Goal: Transaction & Acquisition: Purchase product/service

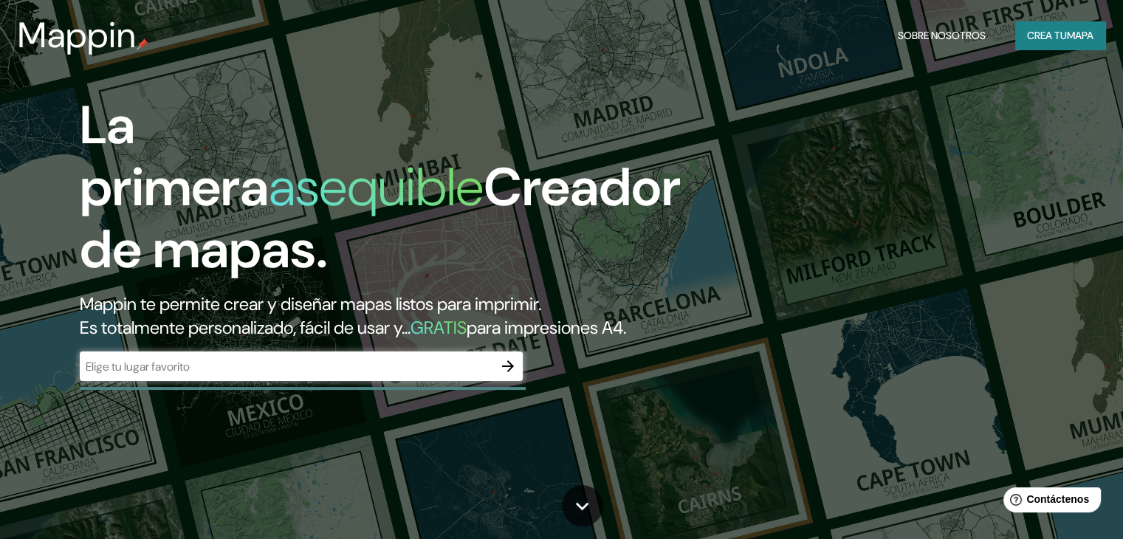
click at [241, 375] on input "text" at bounding box center [286, 366] width 413 height 17
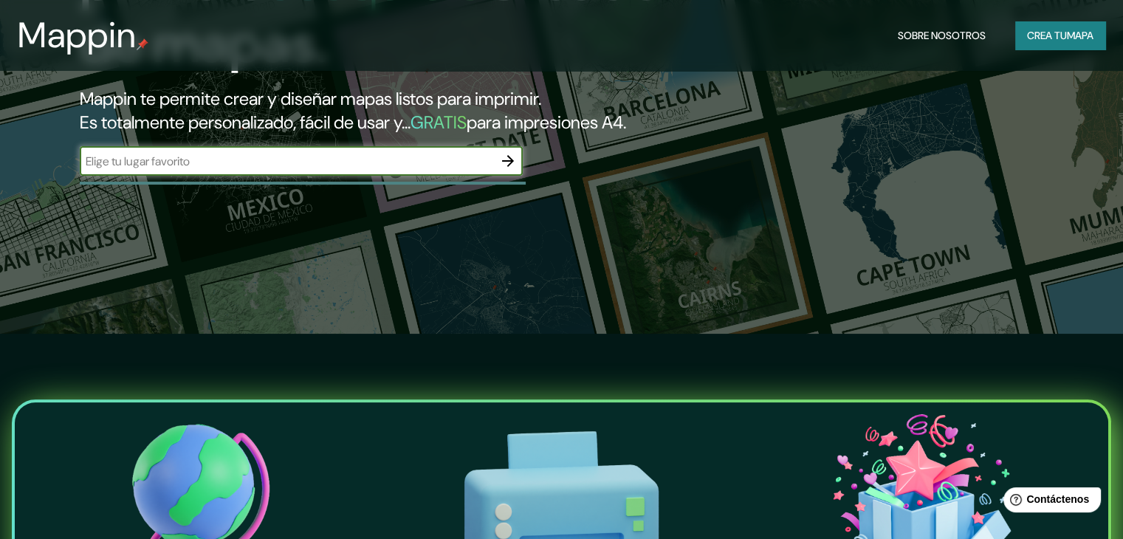
scroll to position [148, 0]
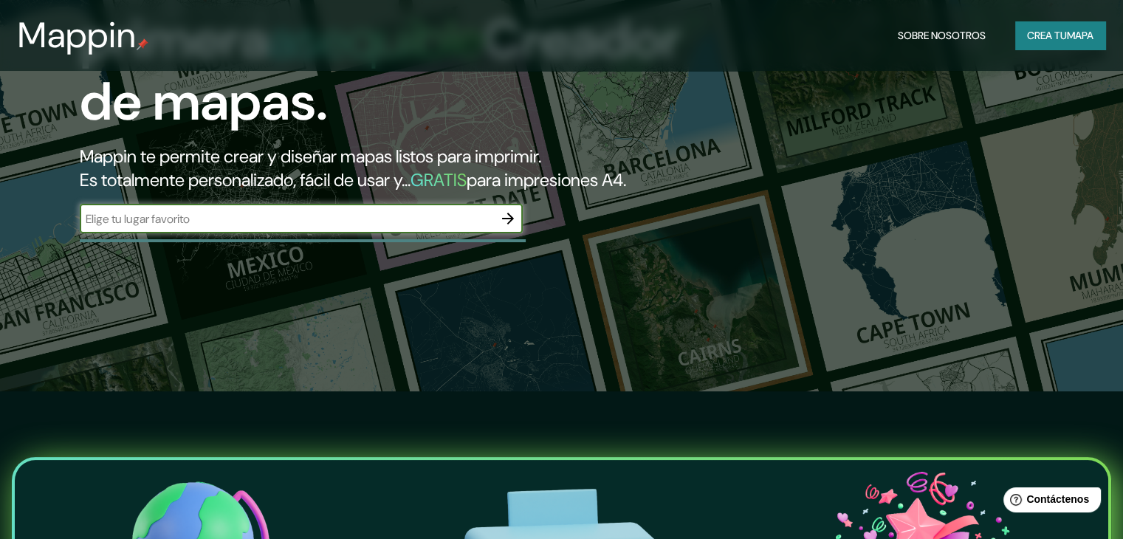
click at [506, 227] on icon "button" at bounding box center [508, 219] width 18 height 18
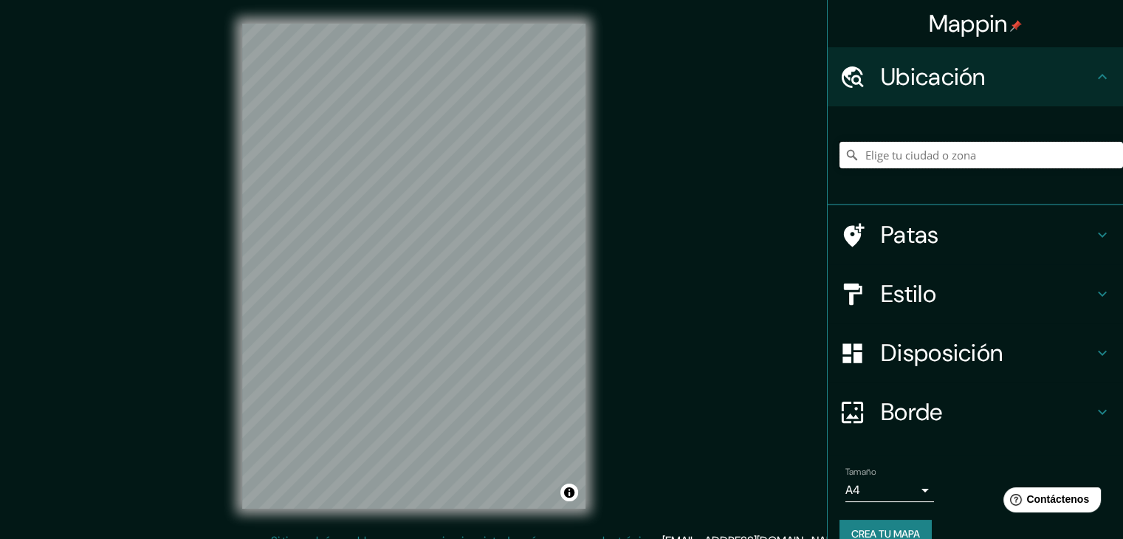
click at [896, 156] on input "Elige tu ciudad o zona" at bounding box center [982, 155] width 284 height 27
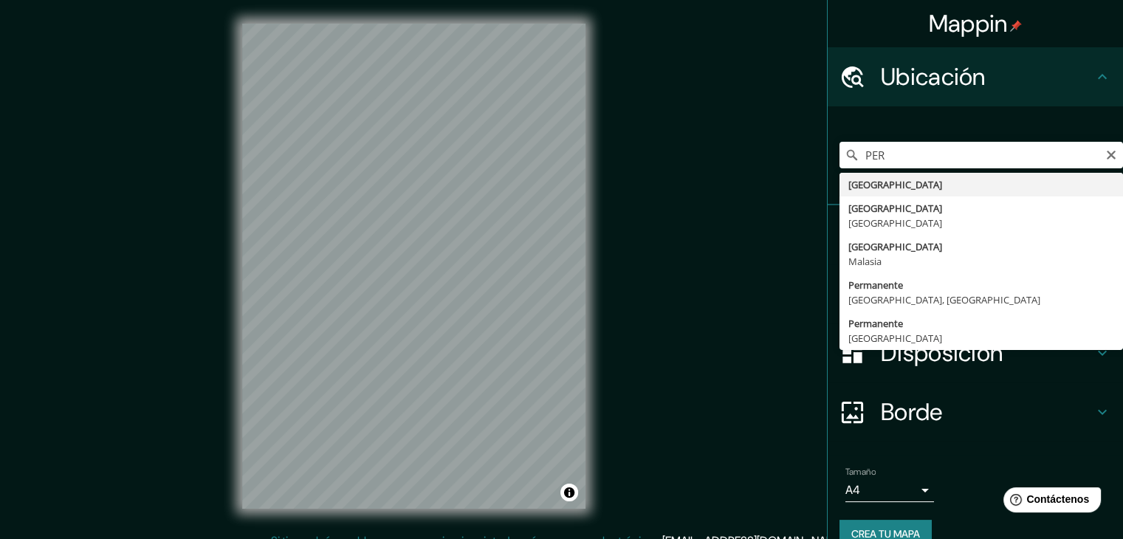
type input "[GEOGRAPHIC_DATA]"
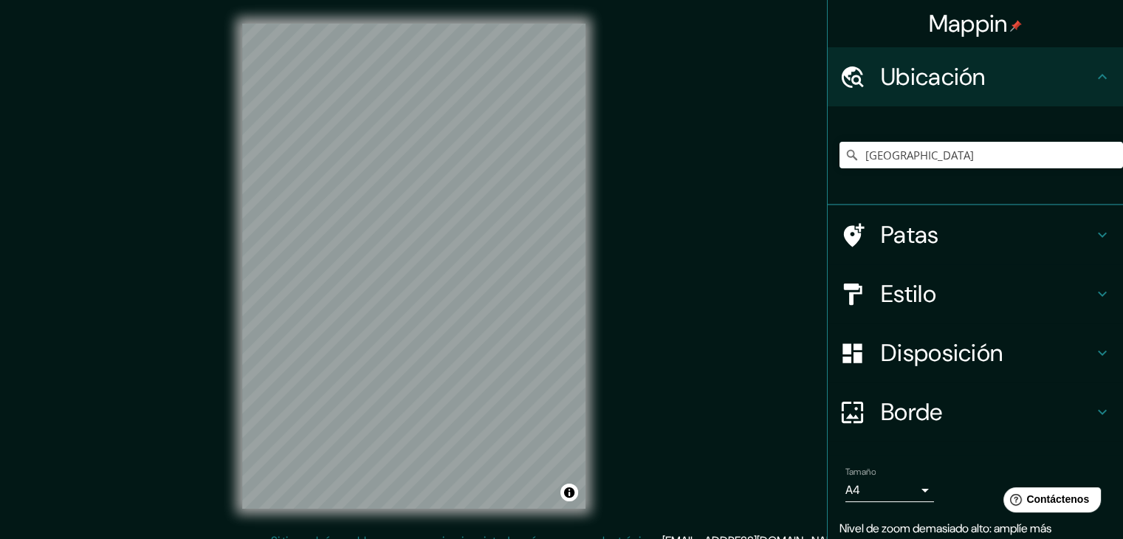
click at [943, 234] on h4 "Patas" at bounding box center [987, 235] width 213 height 30
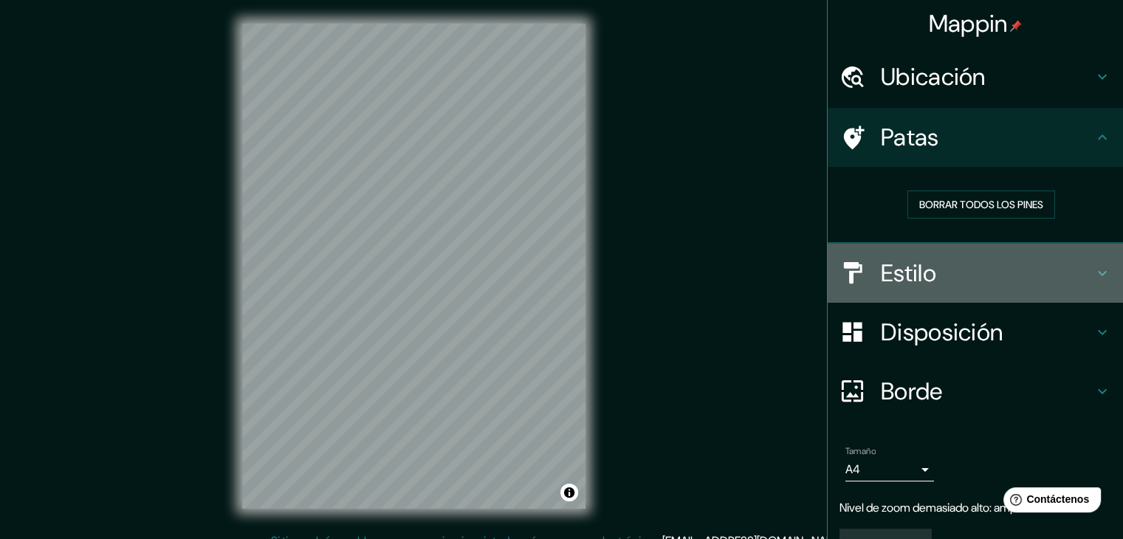
click at [934, 269] on h4 "Estilo" at bounding box center [987, 273] width 213 height 30
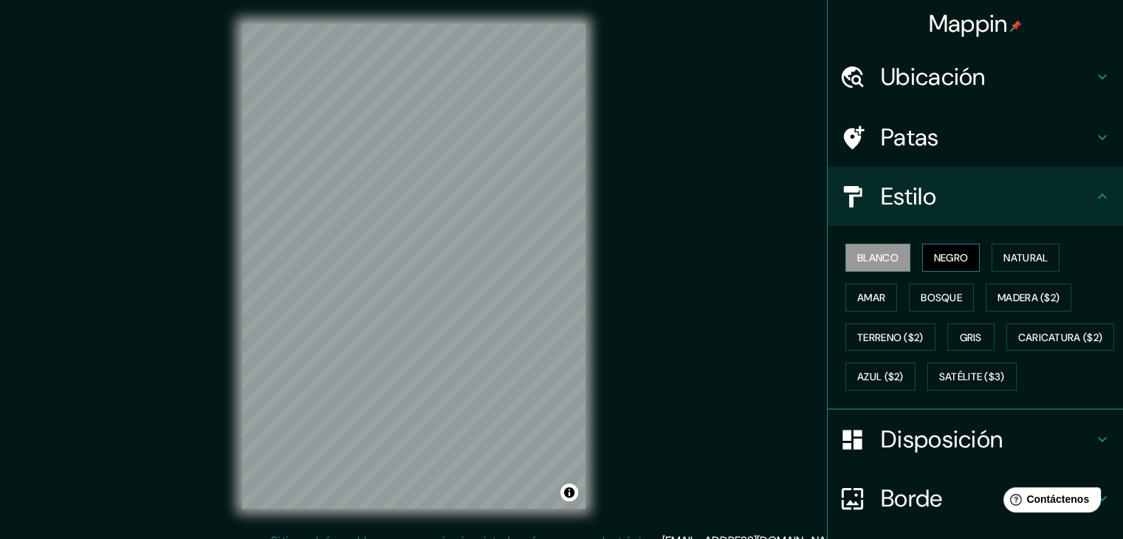
click at [937, 261] on font "Negro" at bounding box center [951, 257] width 35 height 13
click at [882, 255] on font "Blanco" at bounding box center [877, 257] width 41 height 13
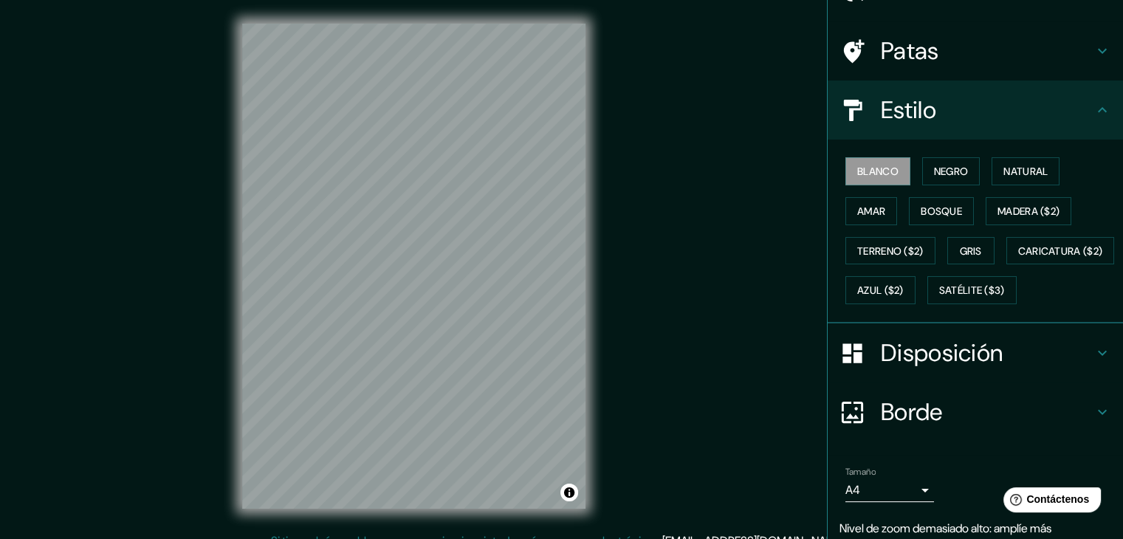
scroll to position [148, 0]
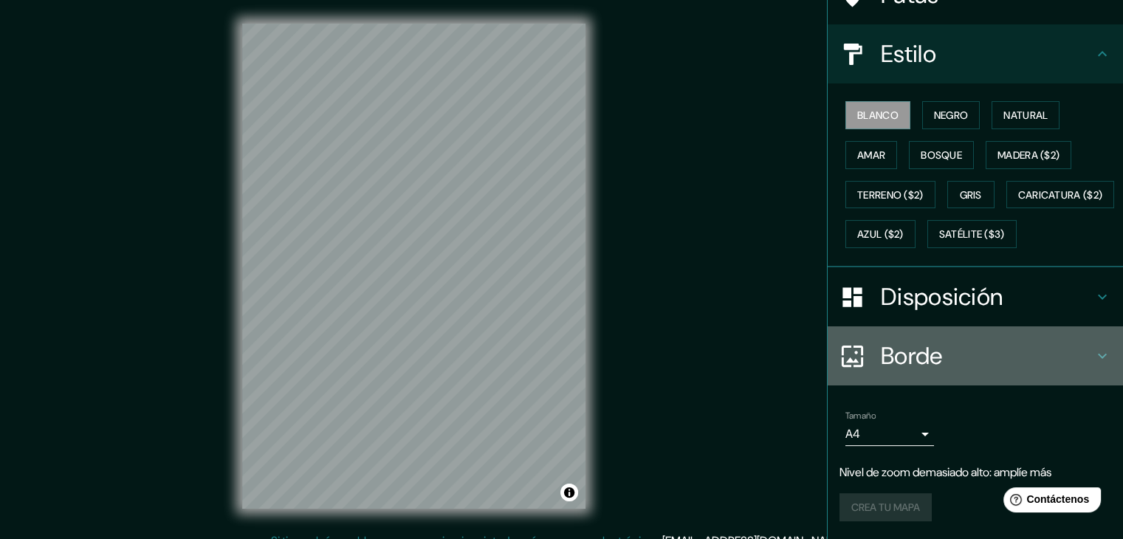
click at [932, 368] on div "Borde" at bounding box center [975, 355] width 295 height 59
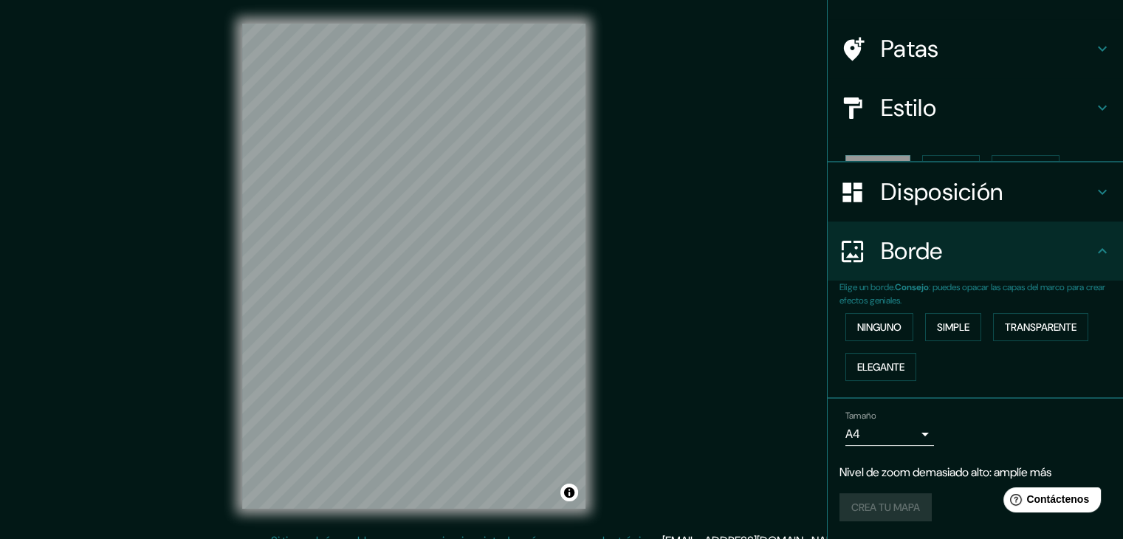
scroll to position [63, 0]
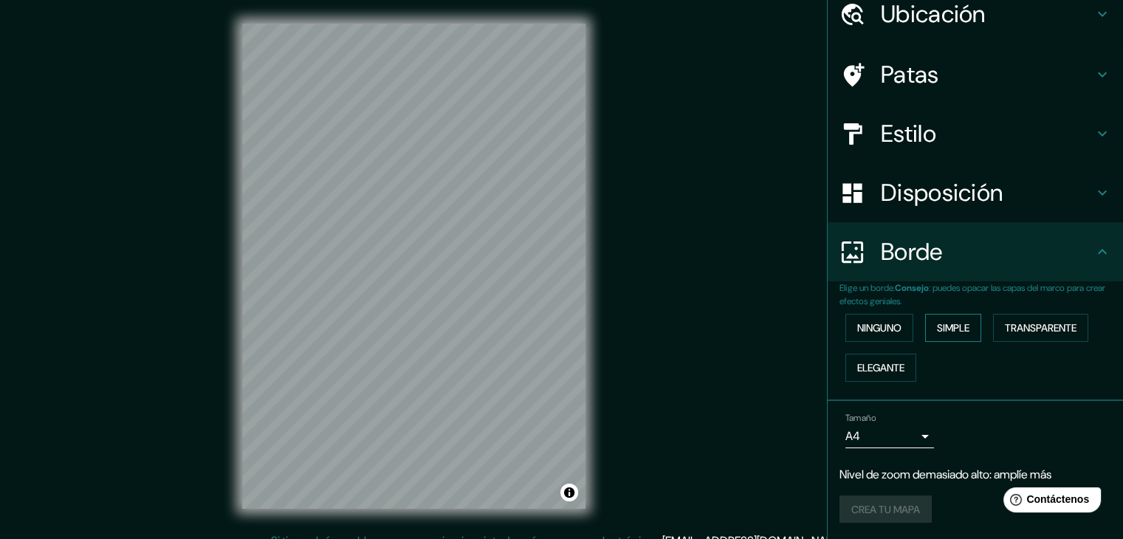
click at [927, 323] on button "Simple" at bounding box center [953, 328] width 56 height 28
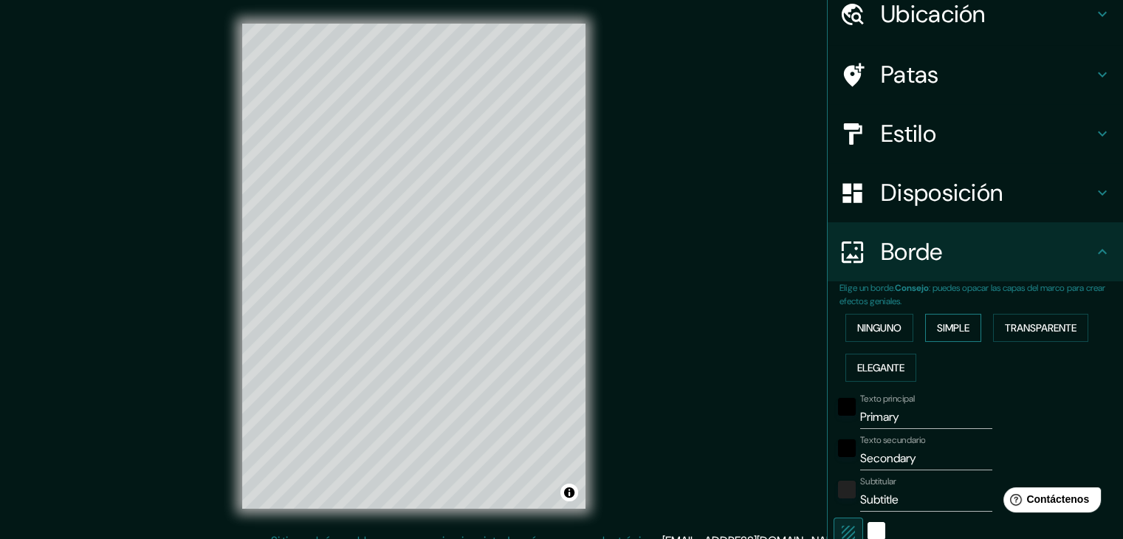
click at [927, 321] on button "Simple" at bounding box center [953, 328] width 56 height 28
type input "37"
drag, startPoint x: 868, startPoint y: 326, endPoint x: 859, endPoint y: 346, distance: 21.8
click at [865, 335] on font "Ninguno" at bounding box center [879, 327] width 44 height 19
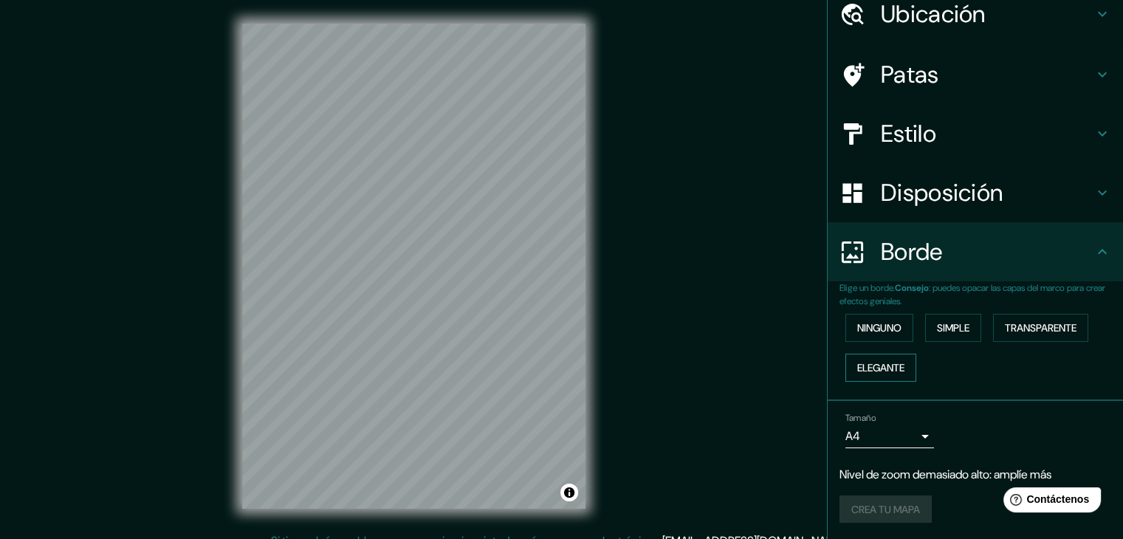
click at [899, 359] on button "Elegante" at bounding box center [880, 368] width 71 height 28
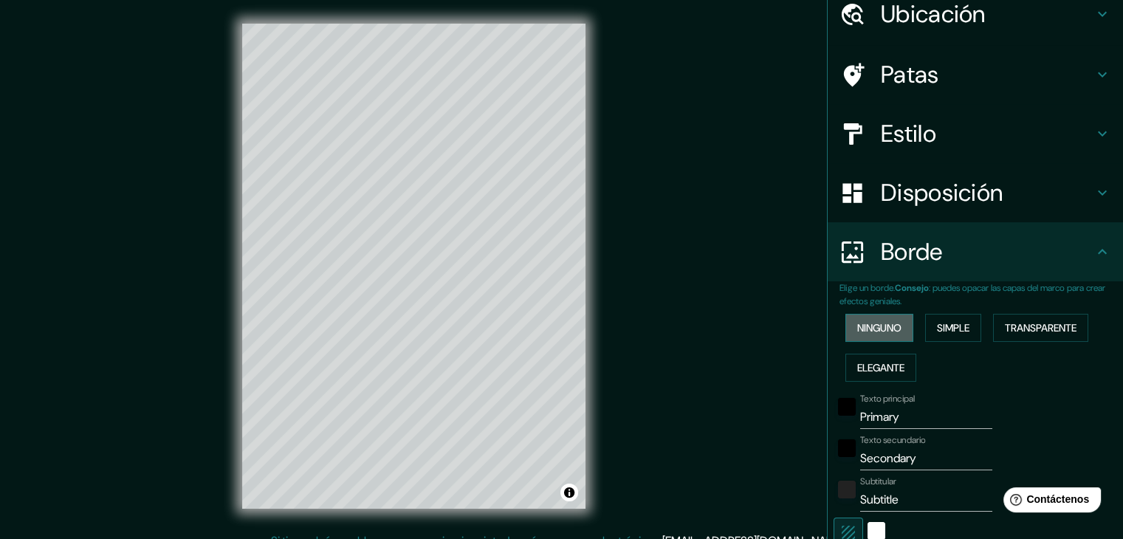
click at [871, 324] on font "Ninguno" at bounding box center [879, 327] width 44 height 13
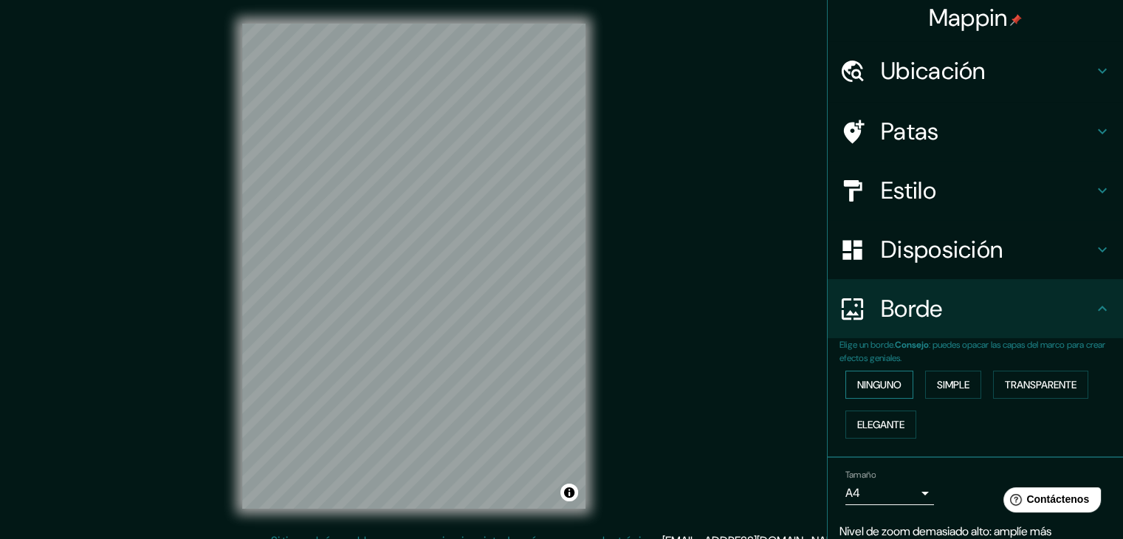
scroll to position [0, 0]
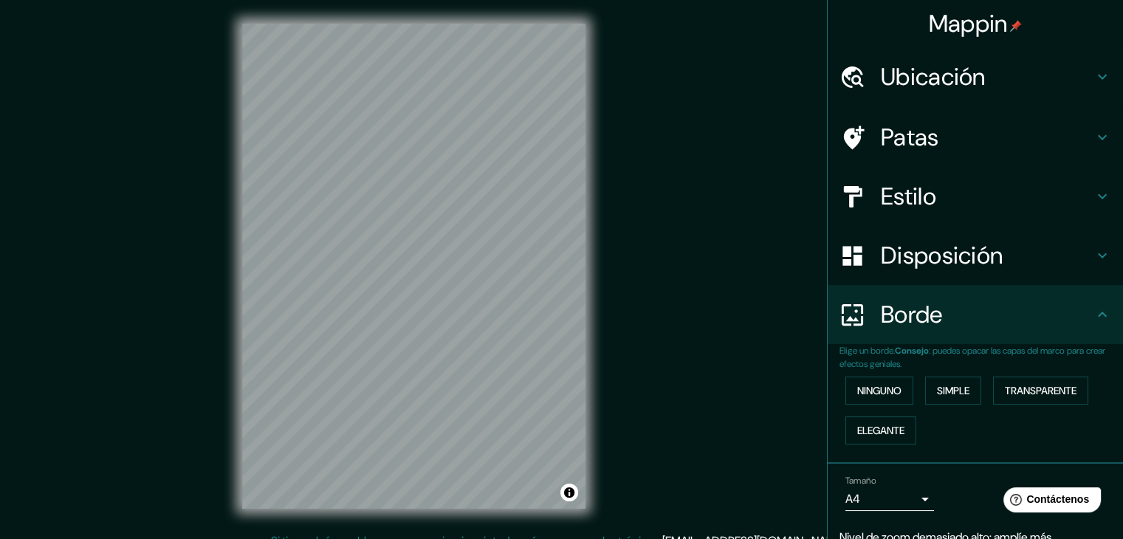
click at [910, 266] on font "Disposición" at bounding box center [942, 255] width 122 height 31
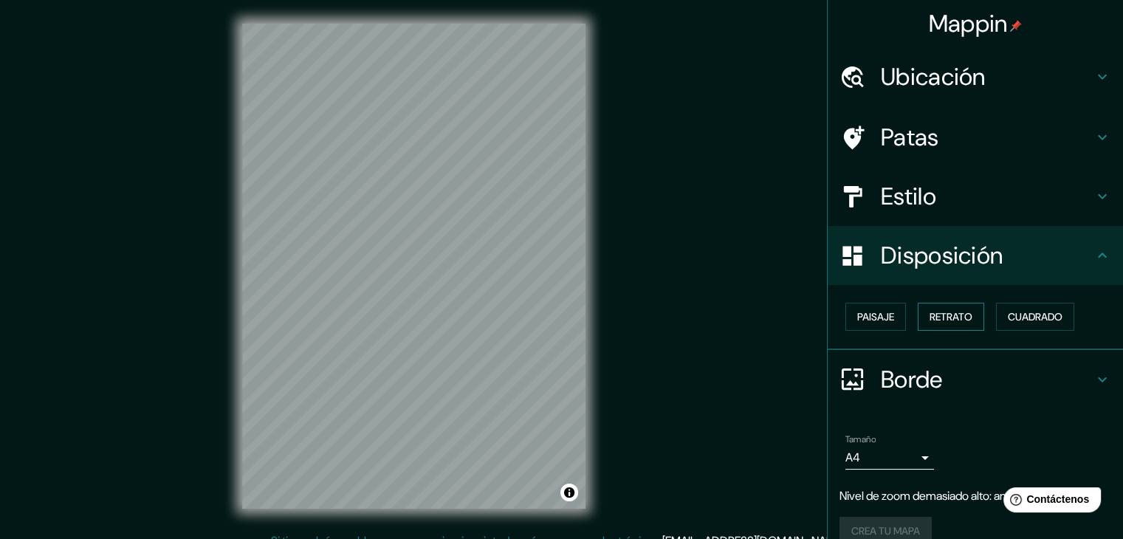
click at [949, 314] on font "Retrato" at bounding box center [951, 316] width 43 height 13
click at [857, 312] on font "Paisaje" at bounding box center [875, 316] width 37 height 13
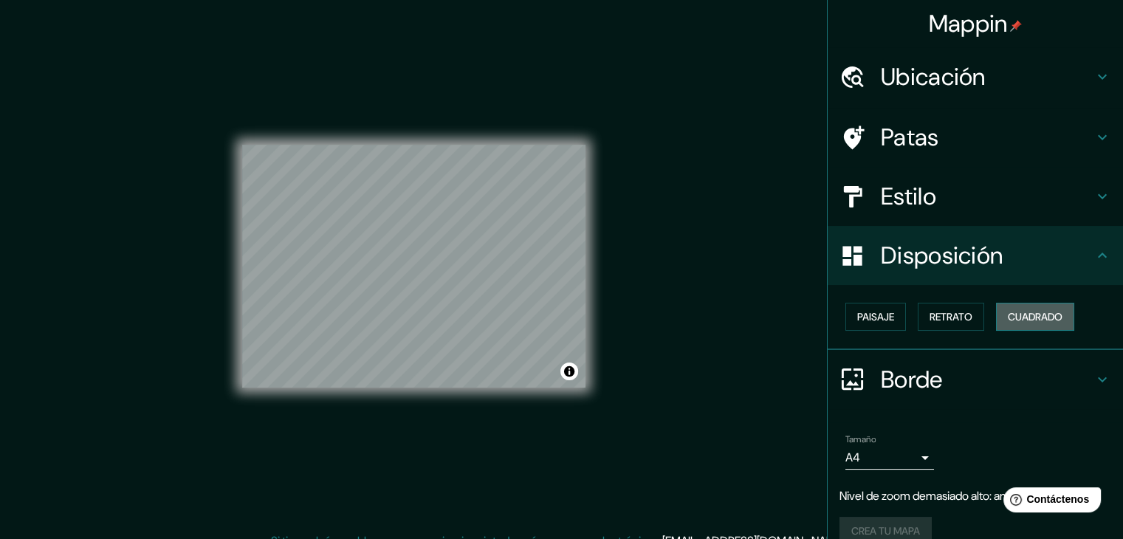
click at [1043, 317] on font "Cuadrado" at bounding box center [1035, 316] width 55 height 13
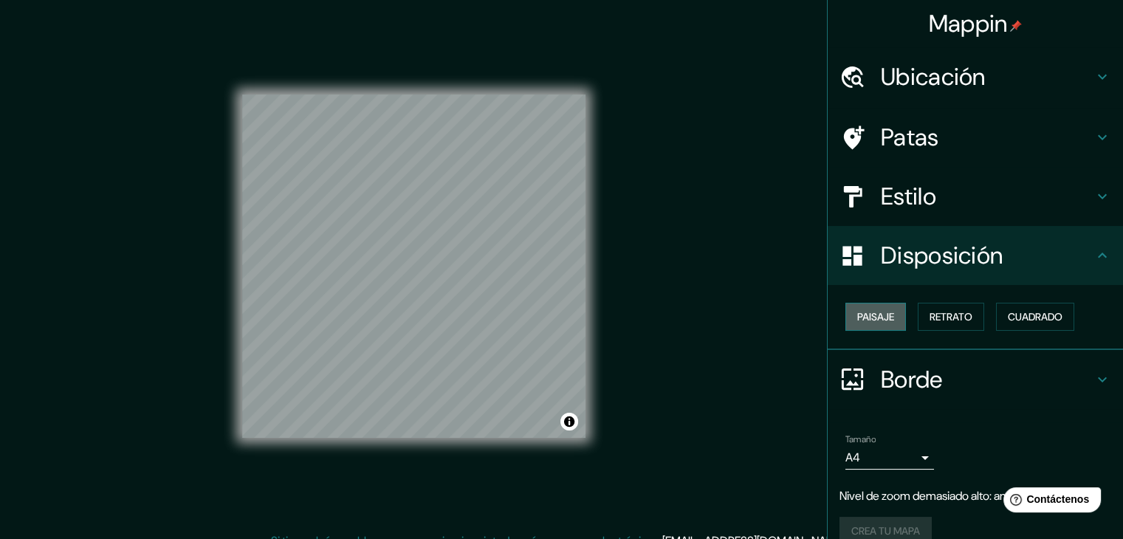
click at [885, 314] on button "Paisaje" at bounding box center [875, 317] width 61 height 28
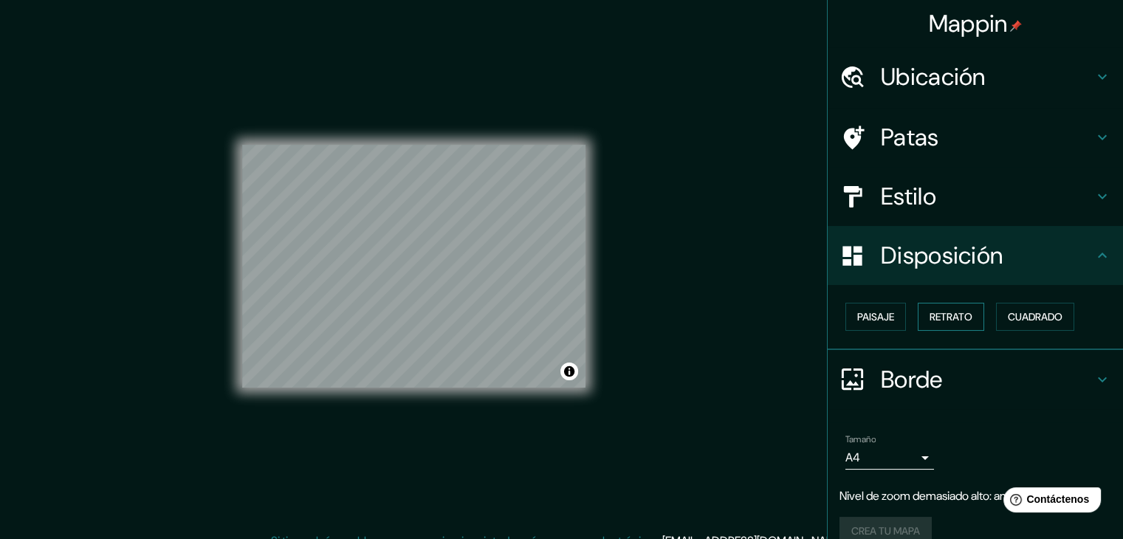
click at [933, 314] on font "Retrato" at bounding box center [951, 316] width 43 height 13
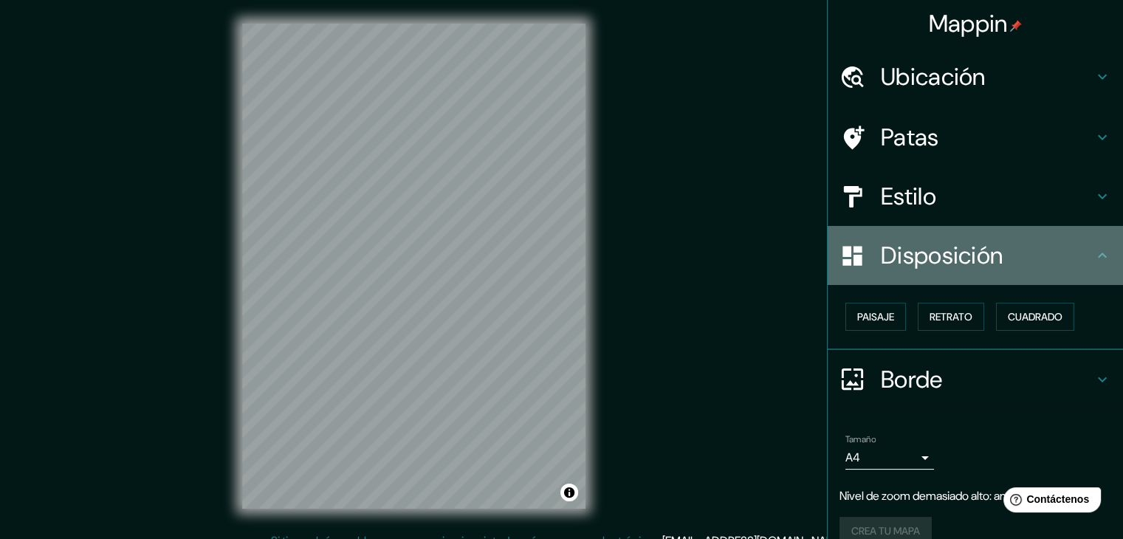
click at [958, 261] on font "Disposición" at bounding box center [942, 255] width 122 height 31
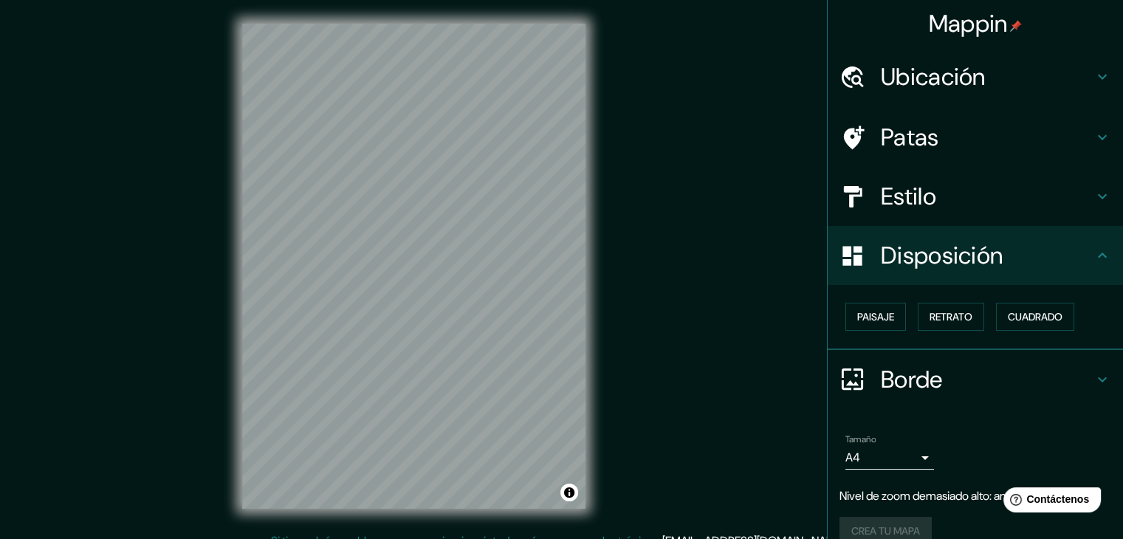
click at [913, 145] on font "Patas" at bounding box center [910, 137] width 58 height 31
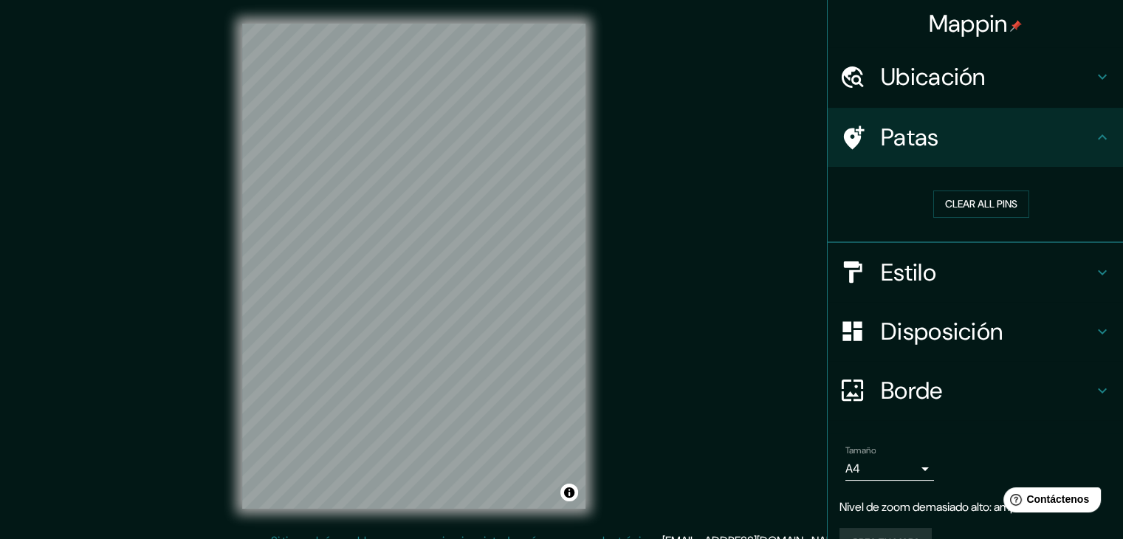
click at [964, 66] on font "Ubicación" at bounding box center [933, 76] width 105 height 31
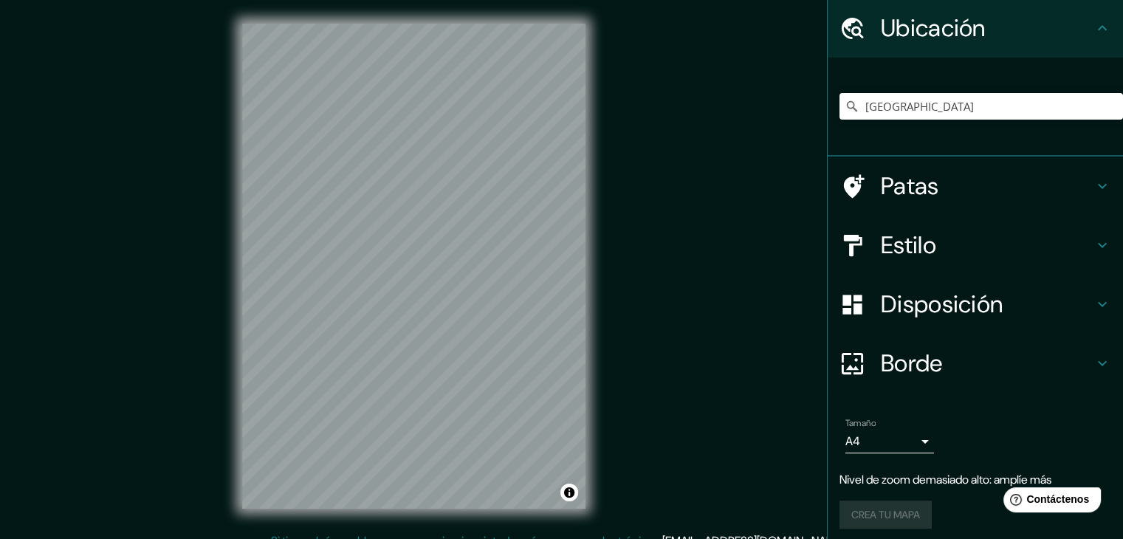
scroll to position [55, 0]
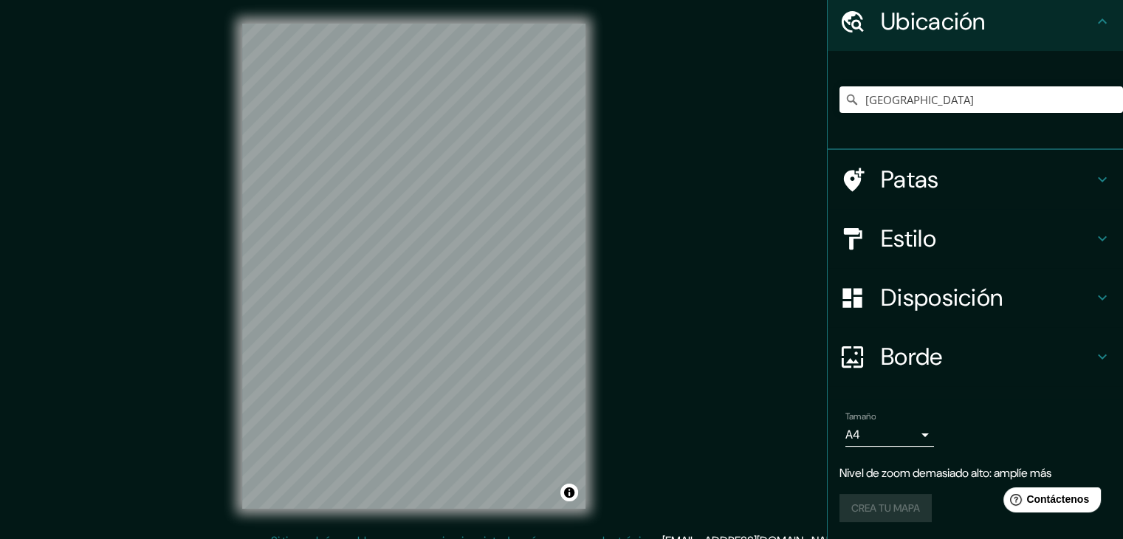
click at [747, 368] on div "Mappin Ubicación [GEOGRAPHIC_DATA] Patas Estilo Disposición Borde Elige un bord…" at bounding box center [561, 278] width 1123 height 556
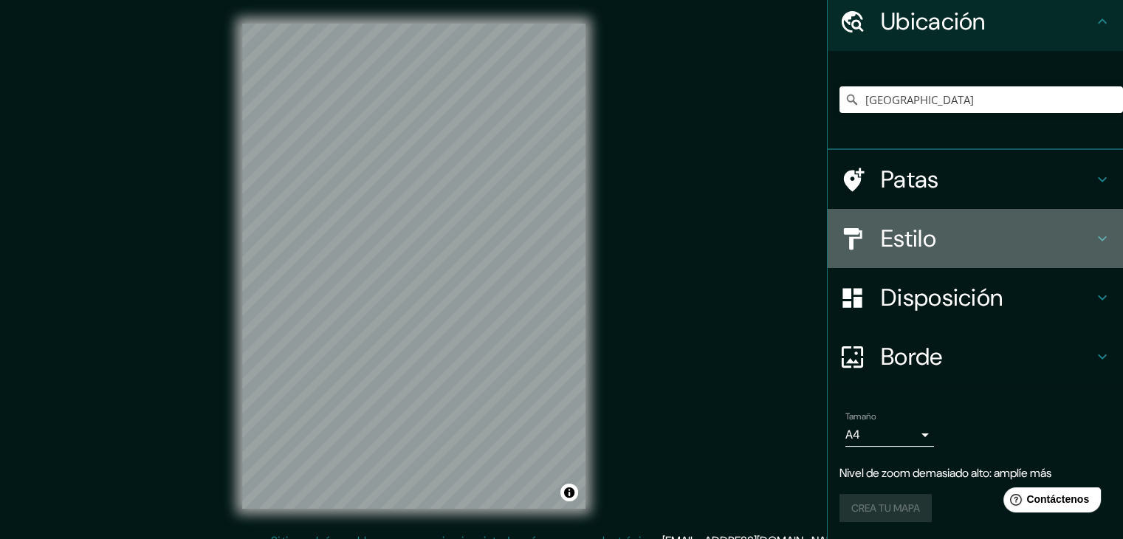
click at [892, 223] on font "Estilo" at bounding box center [908, 238] width 55 height 31
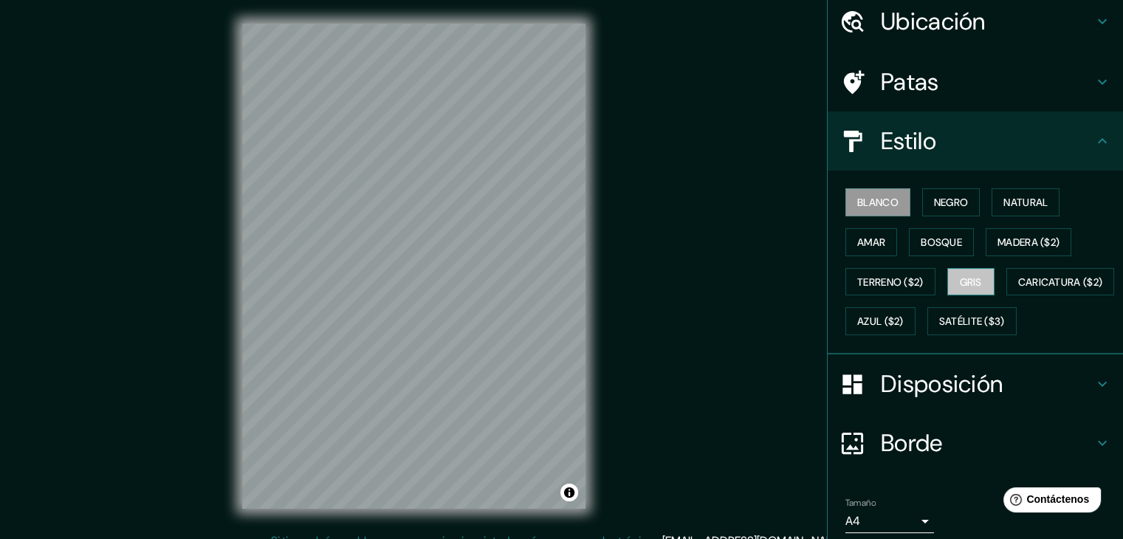
click at [948, 280] on button "Gris" at bounding box center [970, 282] width 47 height 28
click at [887, 286] on font "Terreno ($2)" at bounding box center [890, 281] width 66 height 13
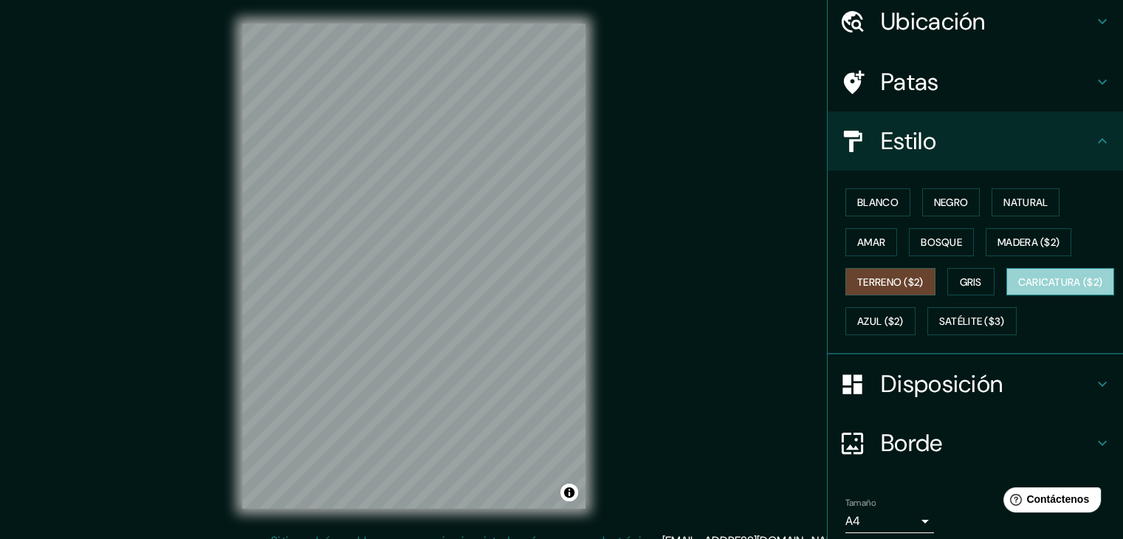
click at [1018, 292] on font "Caricatura ($2)" at bounding box center [1060, 281] width 85 height 19
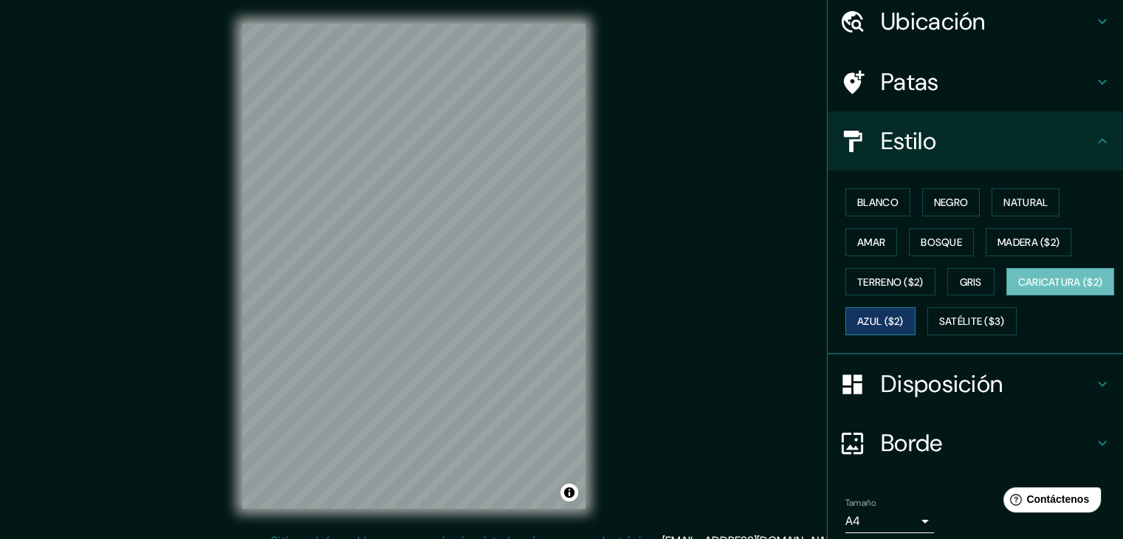
click at [904, 315] on font "Azul ($2)" at bounding box center [880, 321] width 47 height 13
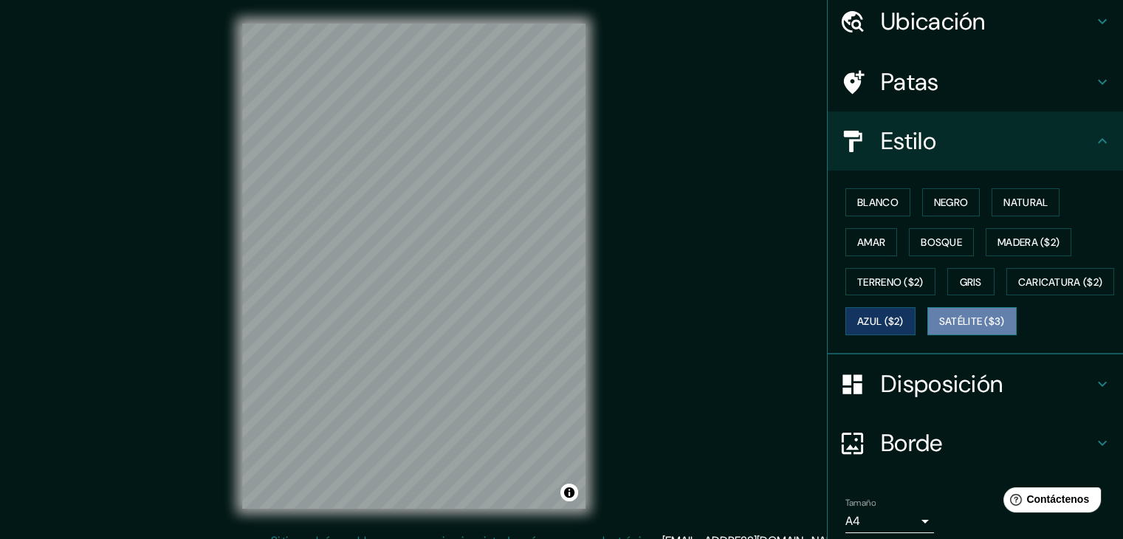
click at [939, 329] on font "Satélite ($3)" at bounding box center [972, 321] width 66 height 13
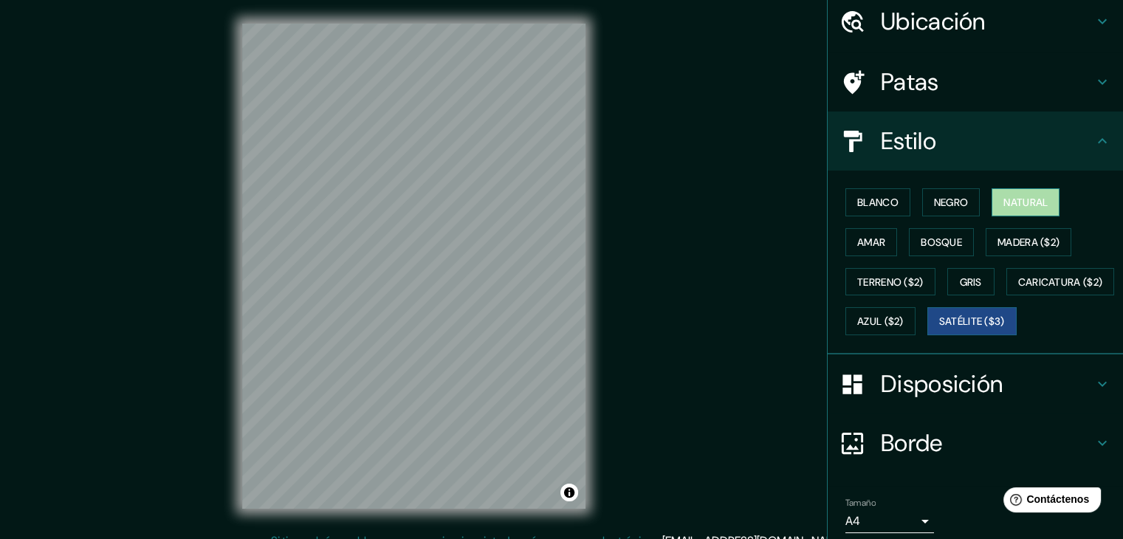
click at [1017, 202] on font "Natural" at bounding box center [1025, 202] width 44 height 13
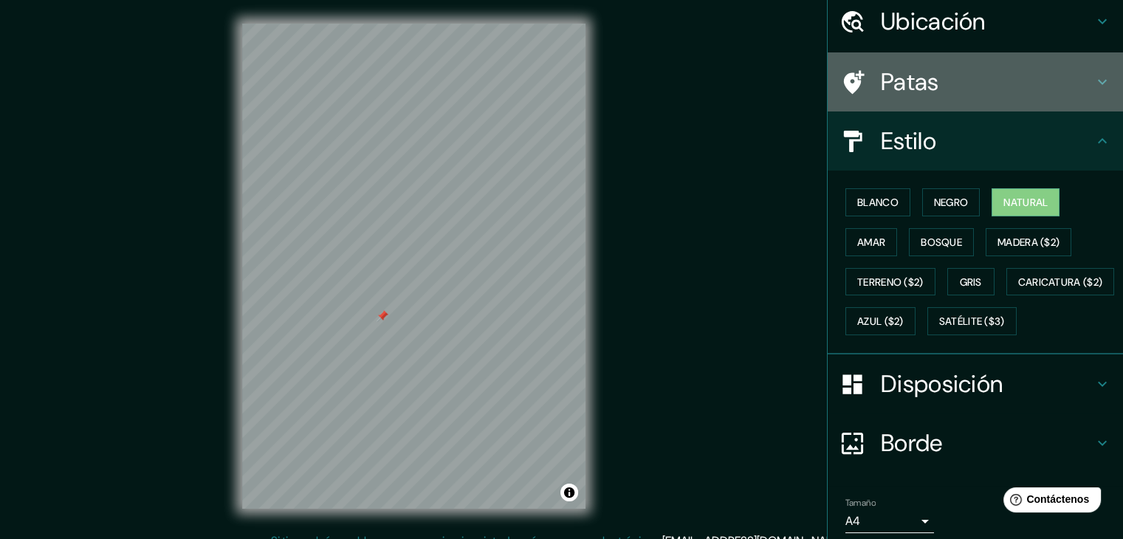
click at [881, 75] on font "Patas" at bounding box center [910, 81] width 58 height 31
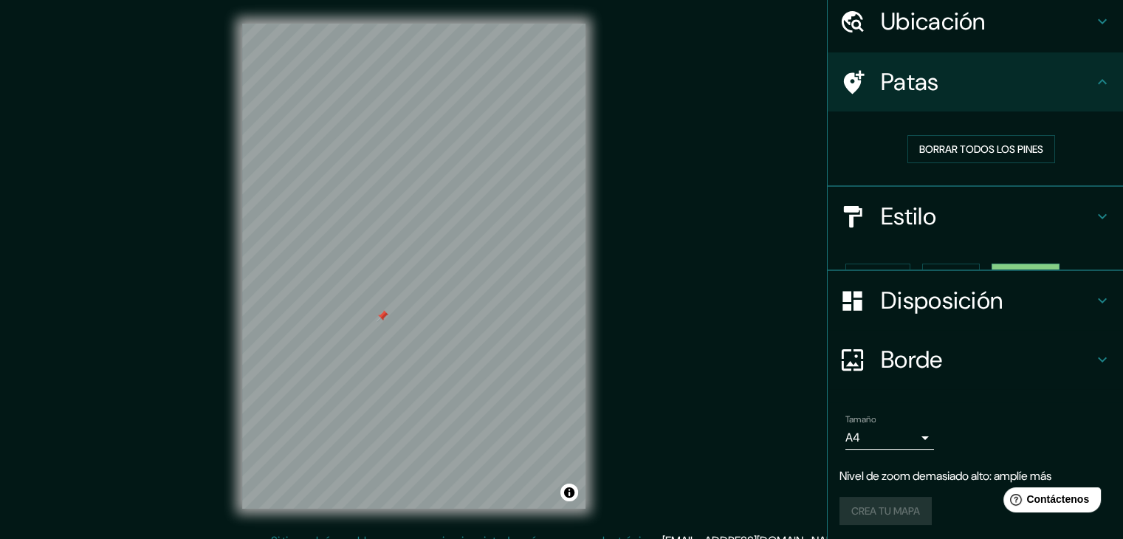
scroll to position [33, 0]
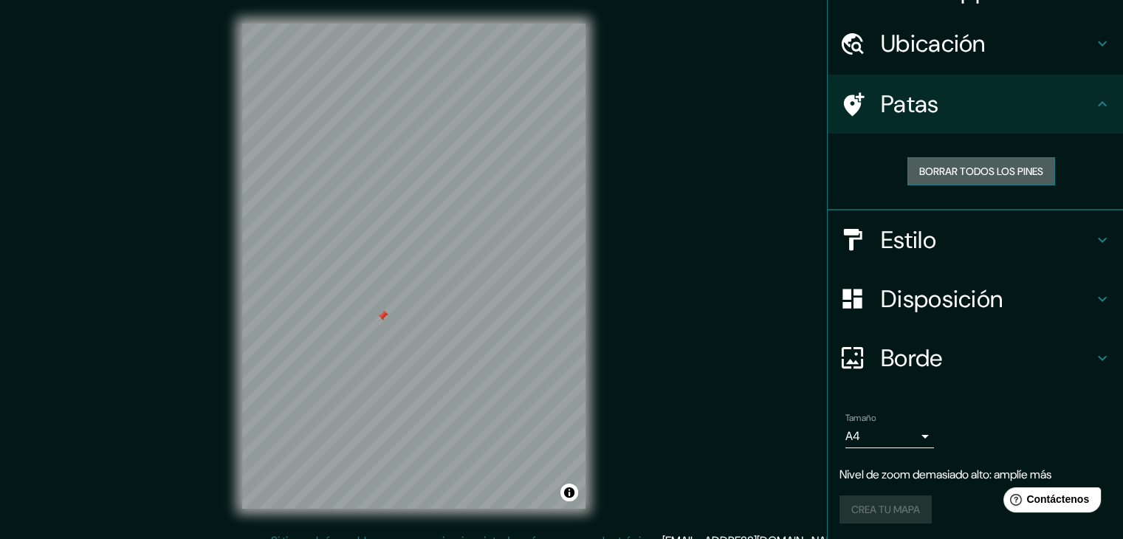
click at [924, 170] on font "Borrar todos los pines" at bounding box center [981, 171] width 124 height 13
drag, startPoint x: 375, startPoint y: 330, endPoint x: 614, endPoint y: 352, distance: 240.3
click at [614, 352] on div "Mappin Ubicación [GEOGRAPHIC_DATA] Patas Borrar todos los pines Estilo Disposic…" at bounding box center [561, 278] width 1123 height 556
click at [381, 329] on div at bounding box center [381, 325] width 12 height 12
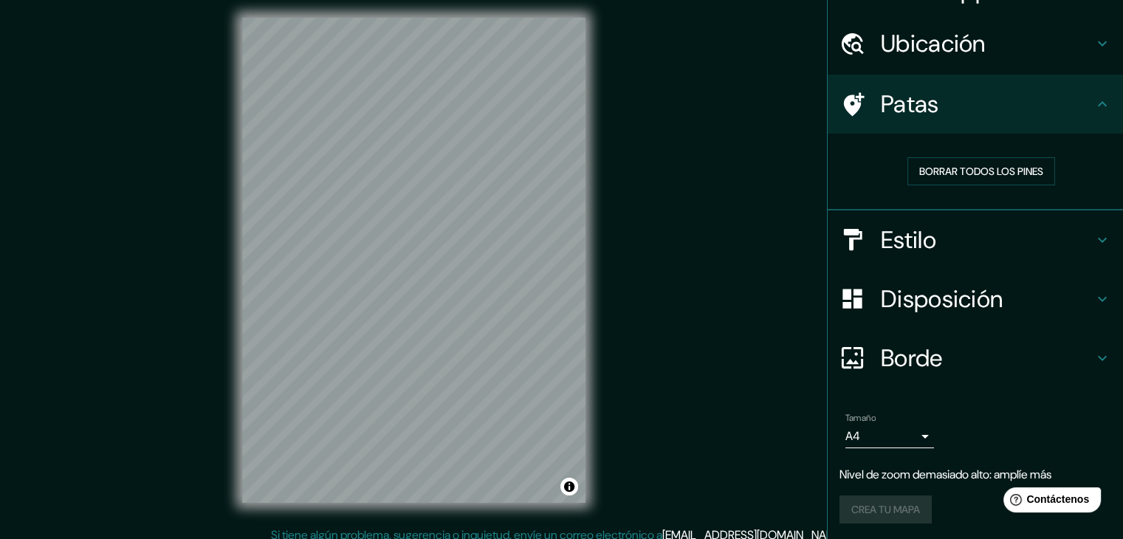
scroll to position [17, 0]
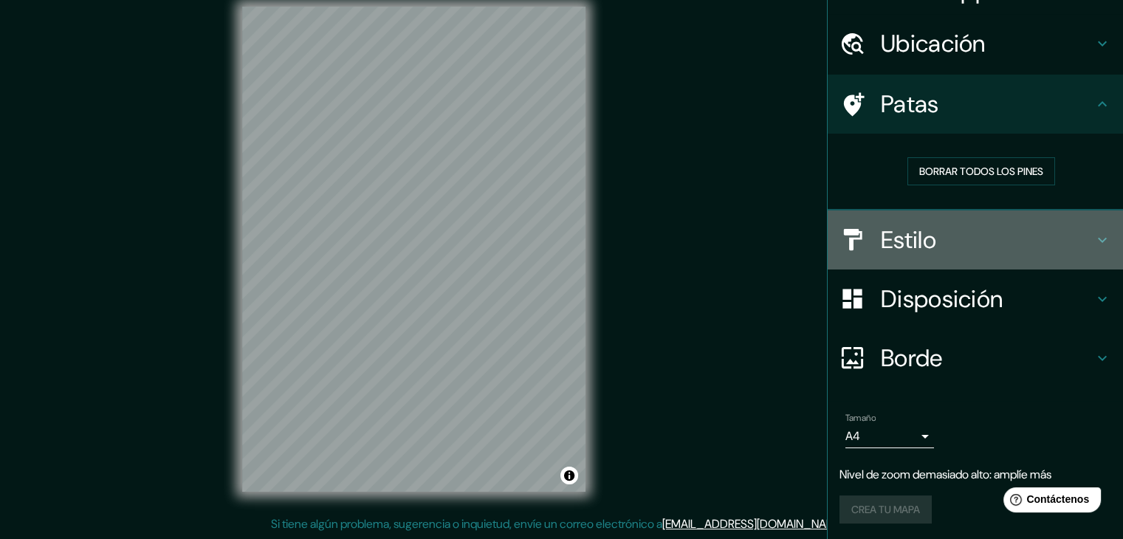
click at [881, 232] on font "Estilo" at bounding box center [908, 239] width 55 height 31
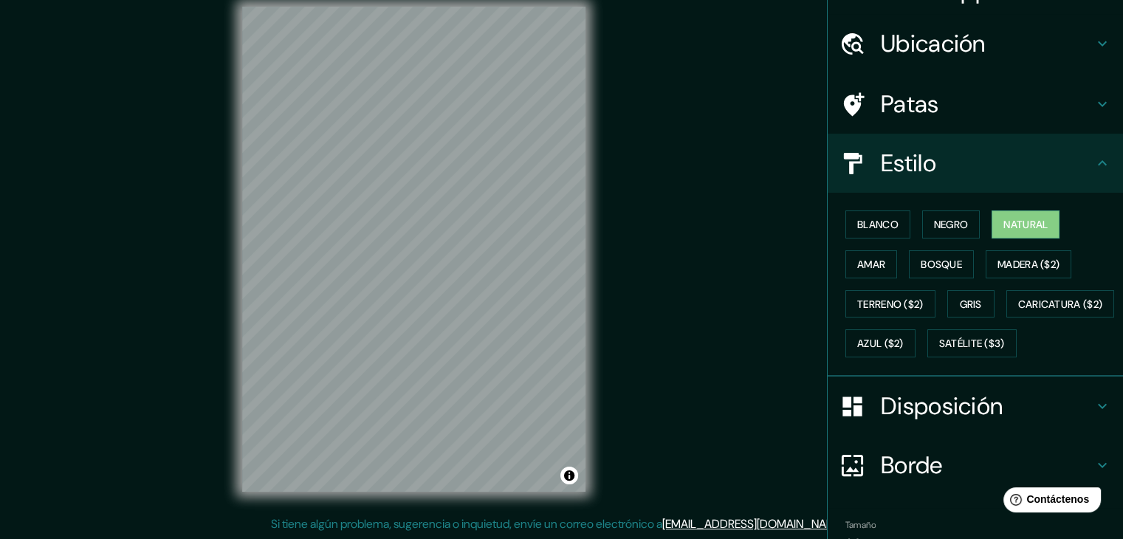
click at [907, 117] on font "Patas" at bounding box center [910, 104] width 58 height 31
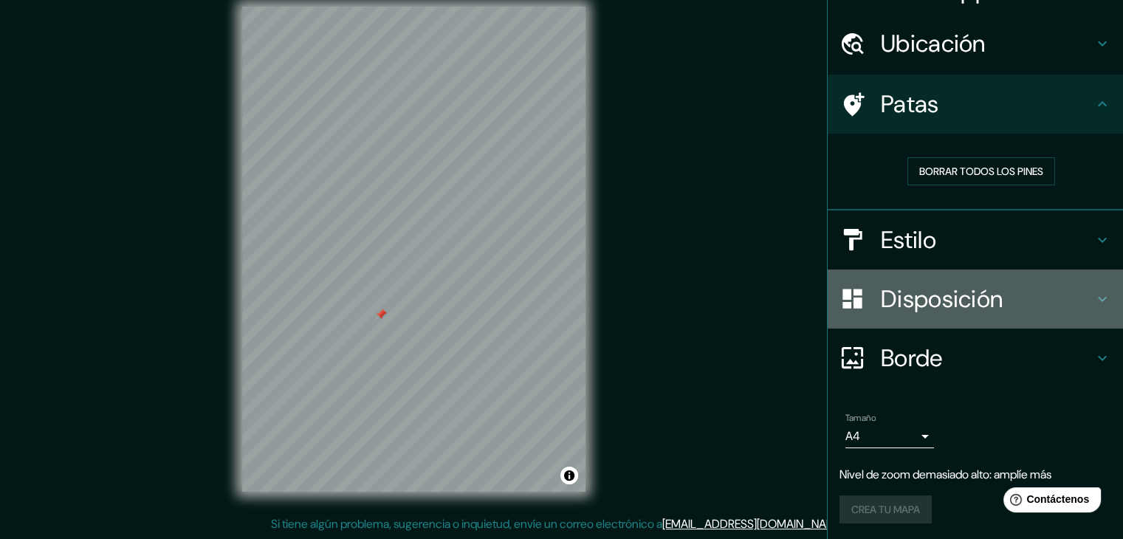
click at [902, 310] on font "Disposición" at bounding box center [942, 299] width 122 height 31
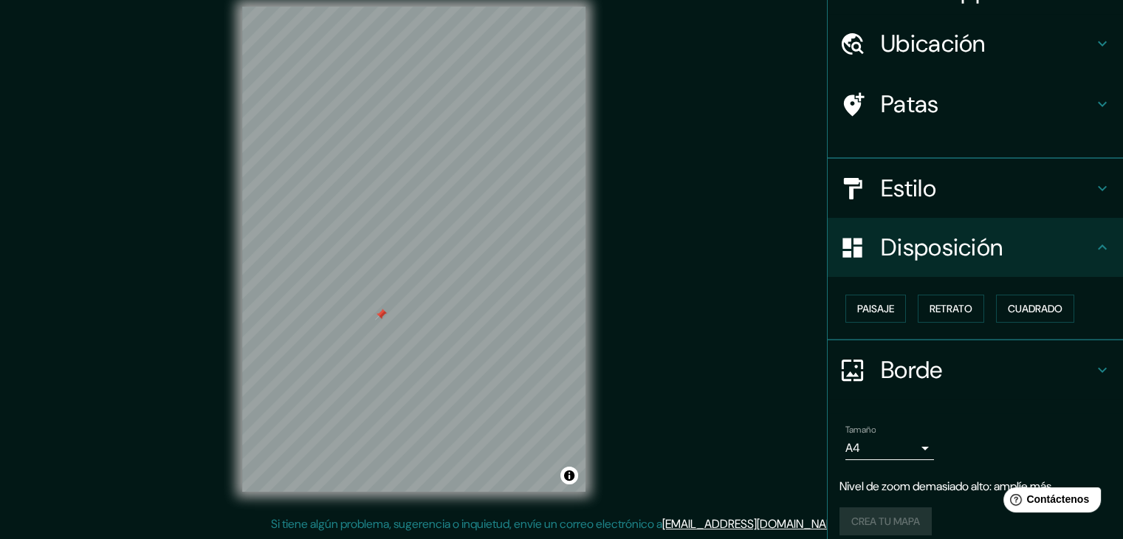
scroll to position [21, 0]
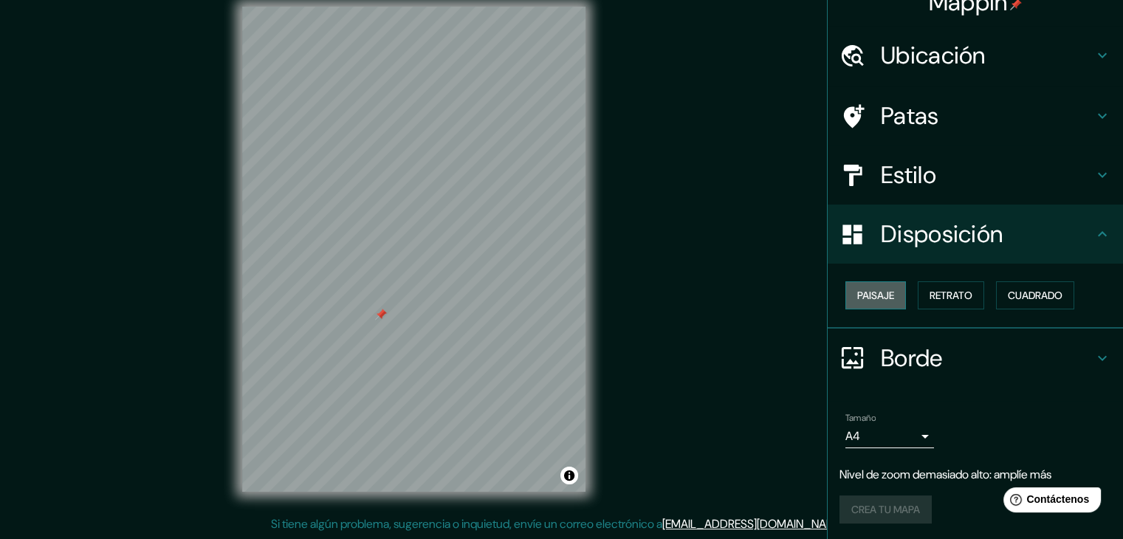
click at [857, 289] on font "Paisaje" at bounding box center [875, 295] width 37 height 13
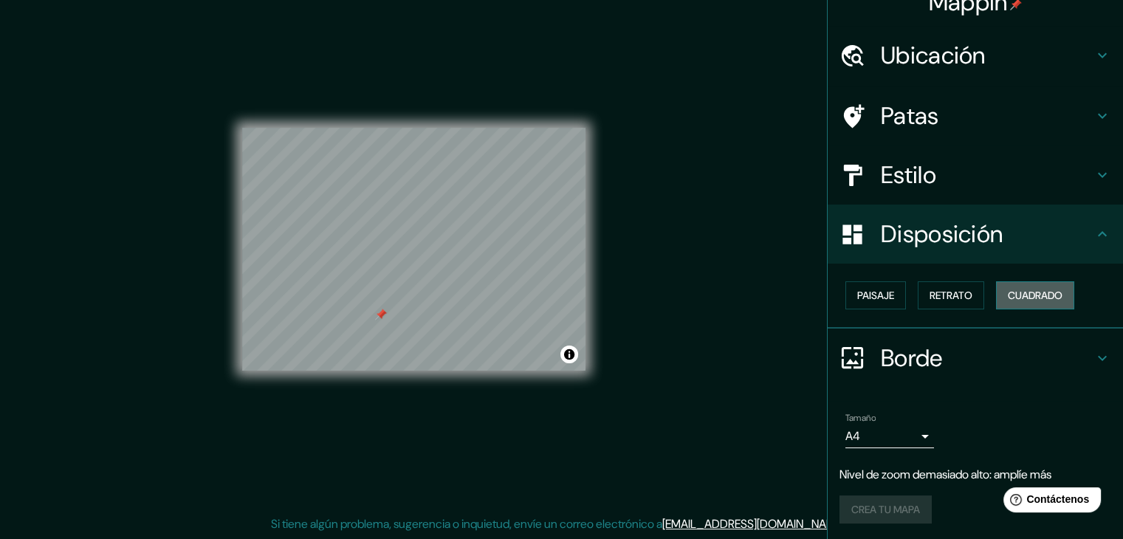
click at [1017, 296] on font "Cuadrado" at bounding box center [1035, 295] width 55 height 13
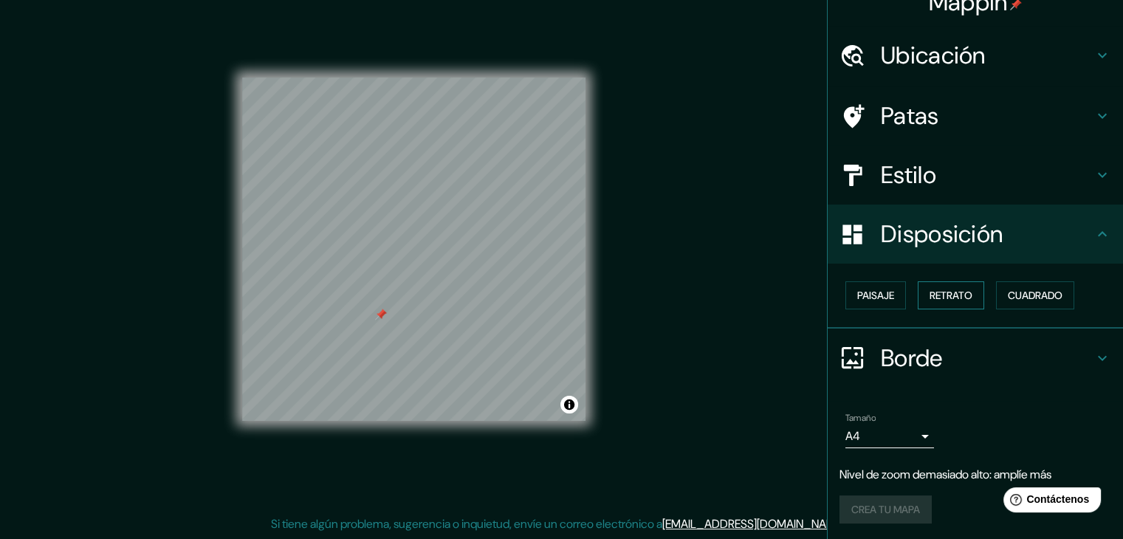
click at [930, 297] on font "Retrato" at bounding box center [951, 295] width 43 height 13
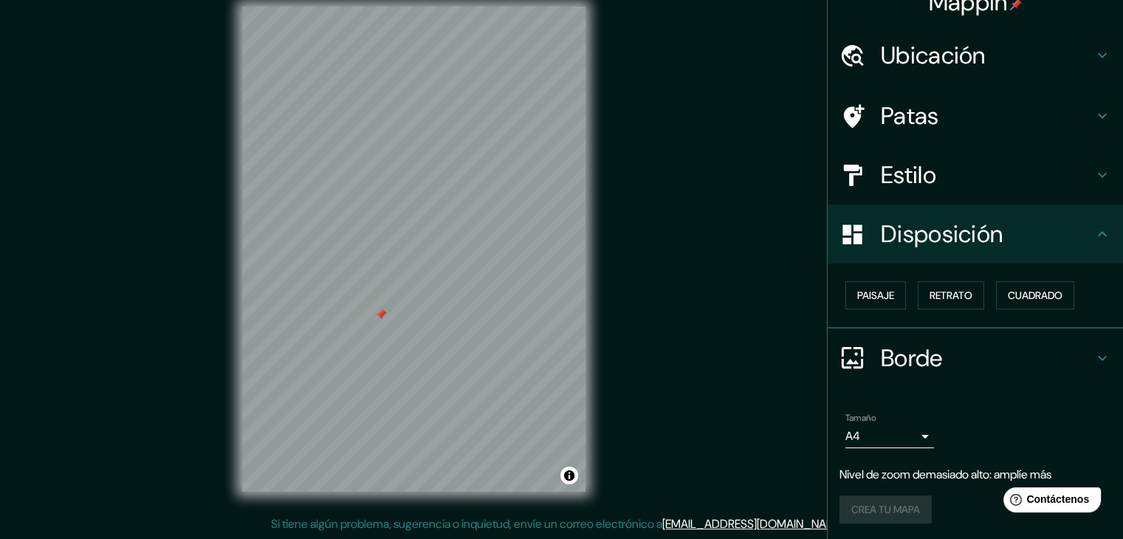
click at [914, 435] on body "Mappin Ubicación [GEOGRAPHIC_DATA] Patas Estilo Disposición Paisaje Retrato Cua…" at bounding box center [561, 252] width 1123 height 539
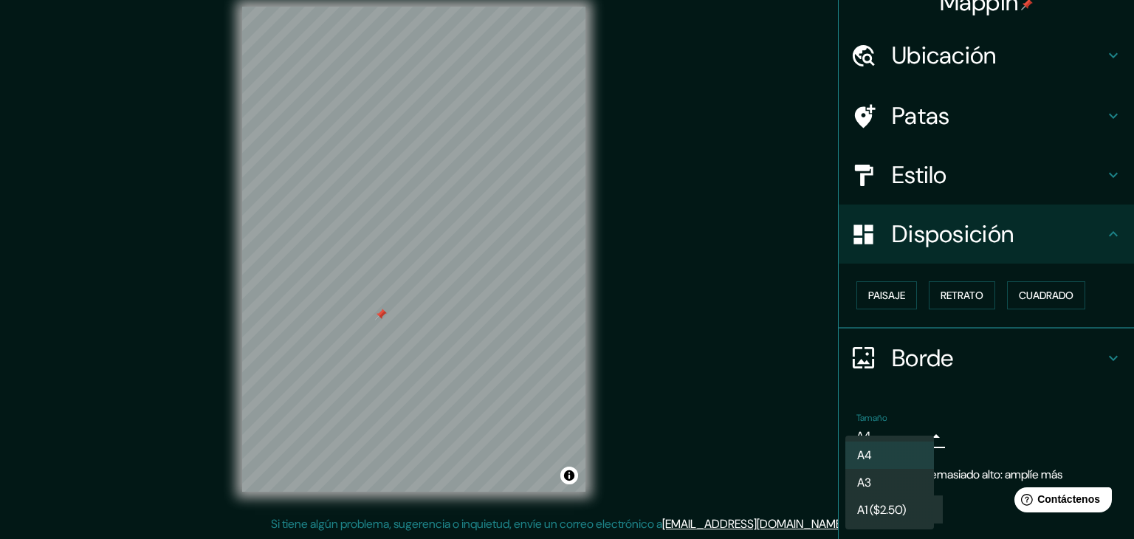
click at [975, 422] on div at bounding box center [567, 269] width 1134 height 539
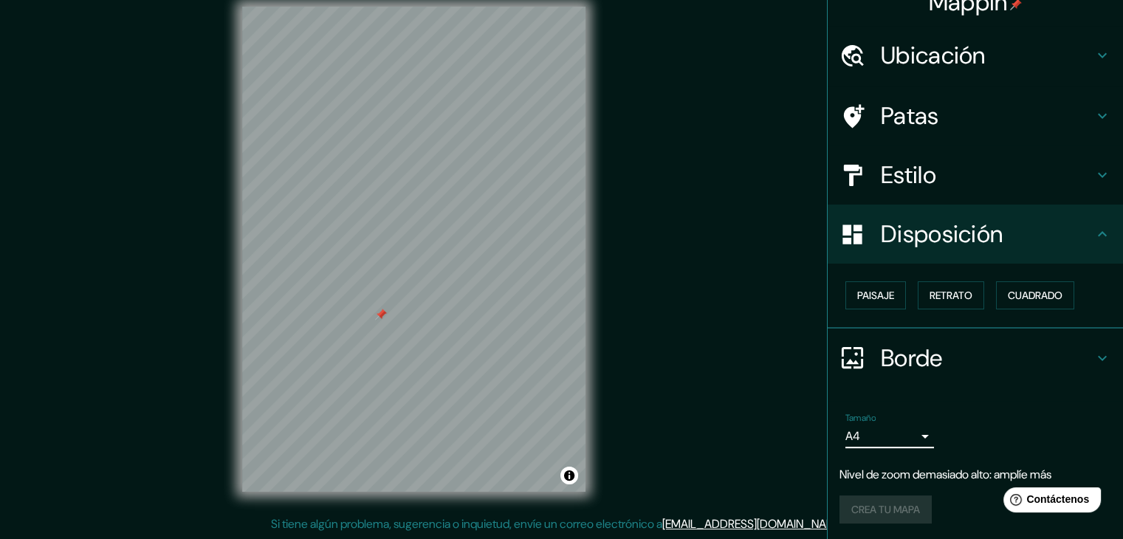
click at [981, 358] on h4 "Borde" at bounding box center [987, 358] width 213 height 30
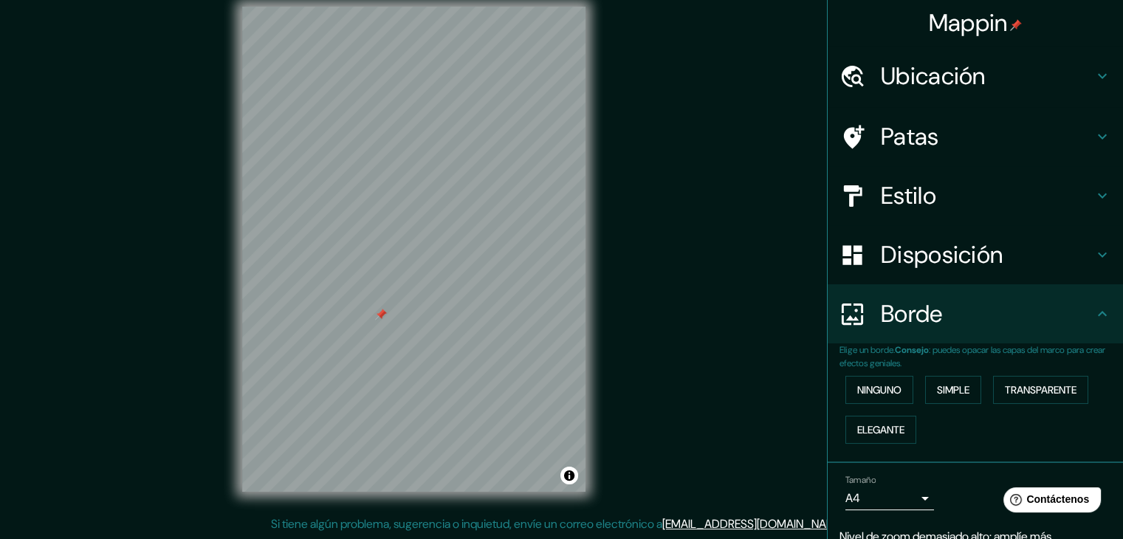
scroll to position [0, 0]
click at [976, 87] on h4 "Ubicación" at bounding box center [987, 77] width 213 height 30
